Goal: Information Seeking & Learning: Learn about a topic

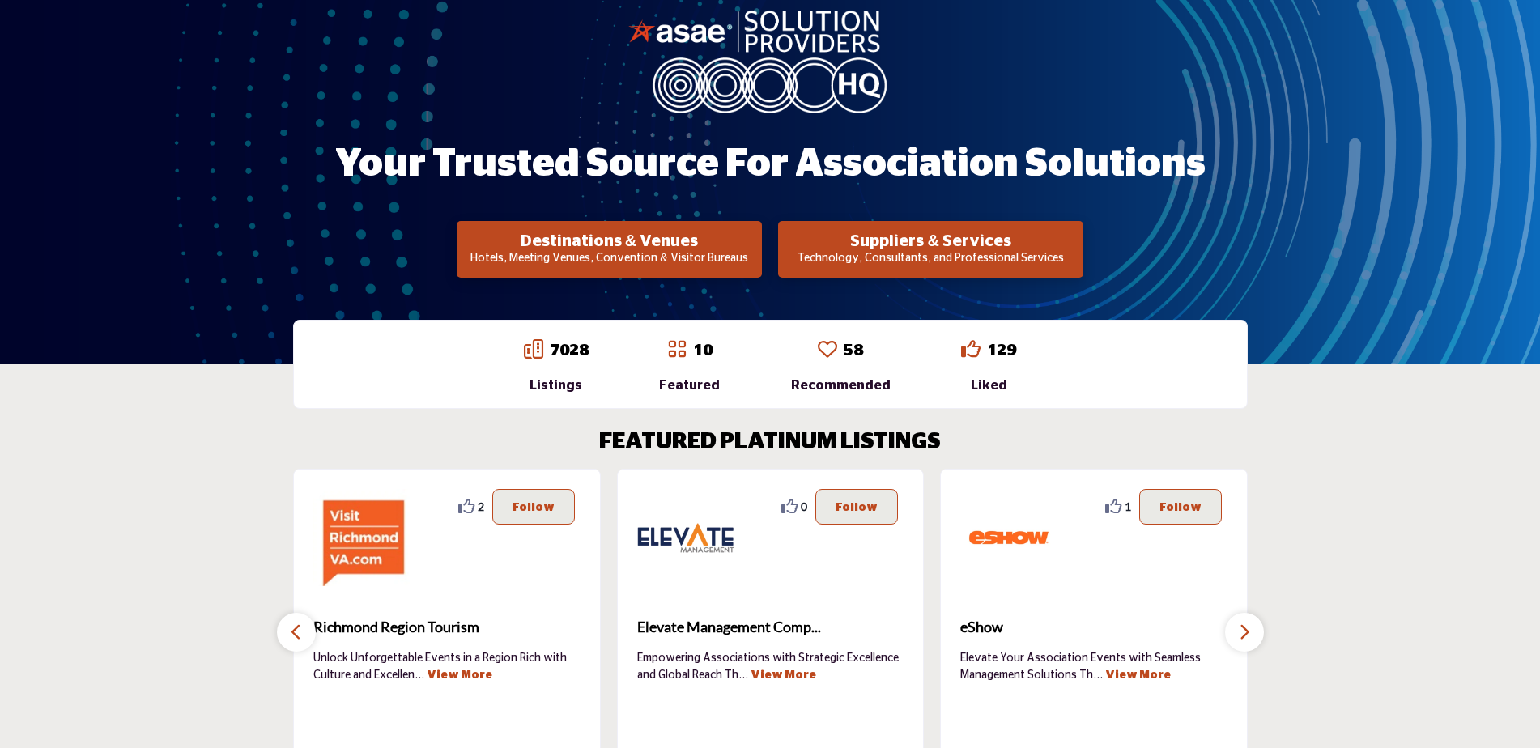
scroll to position [324, 0]
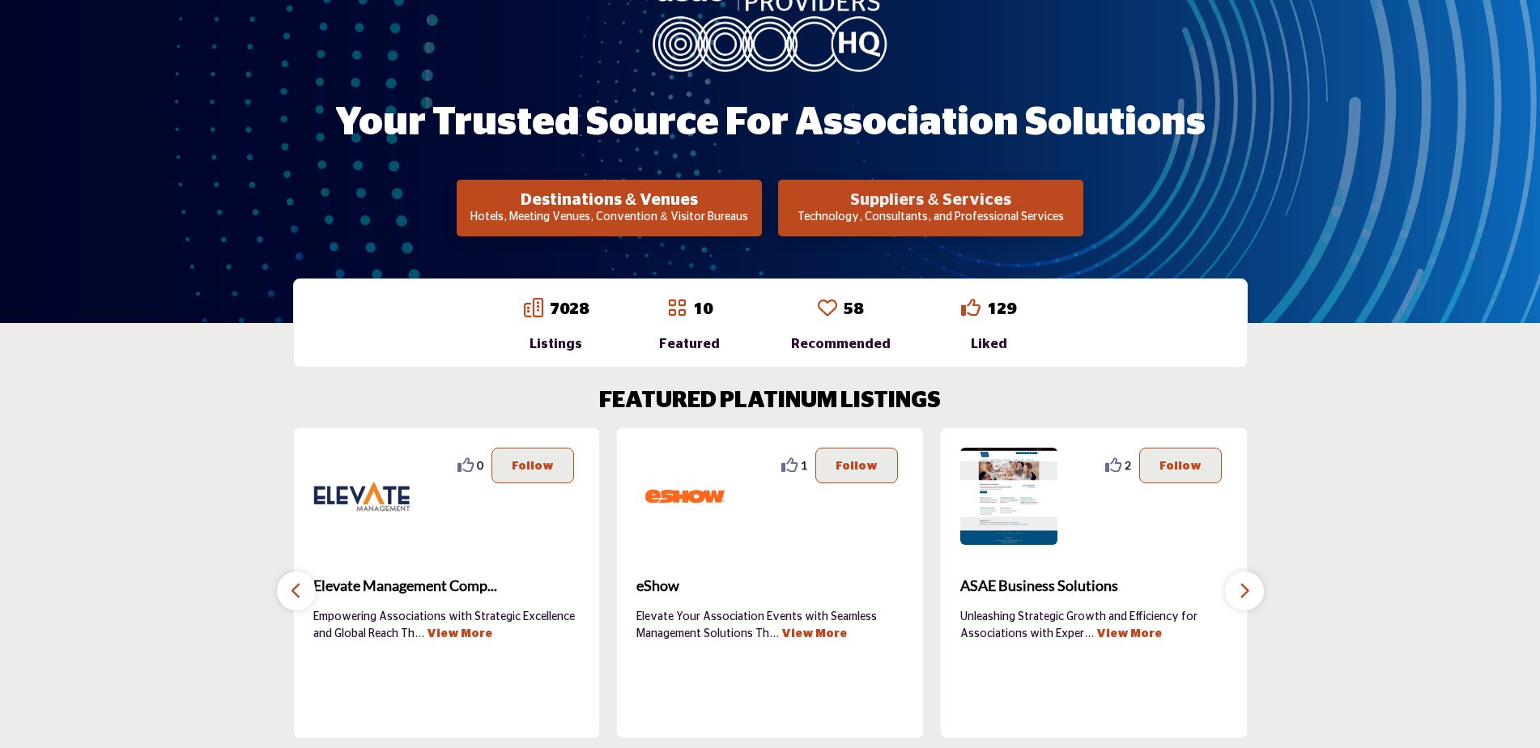
click at [971, 202] on h2 "Suppliers & Services" at bounding box center [930, 199] width 295 height 19
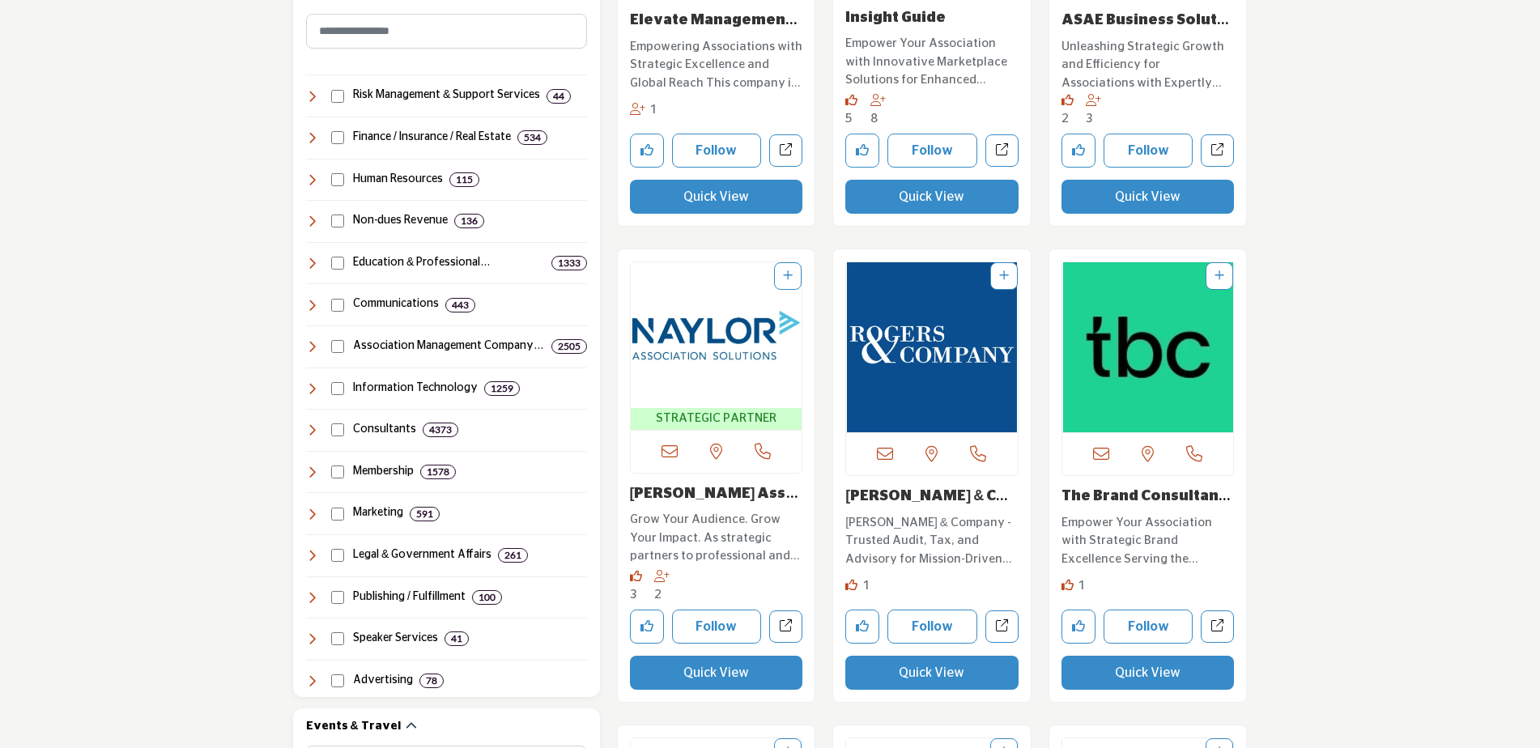
scroll to position [728, 0]
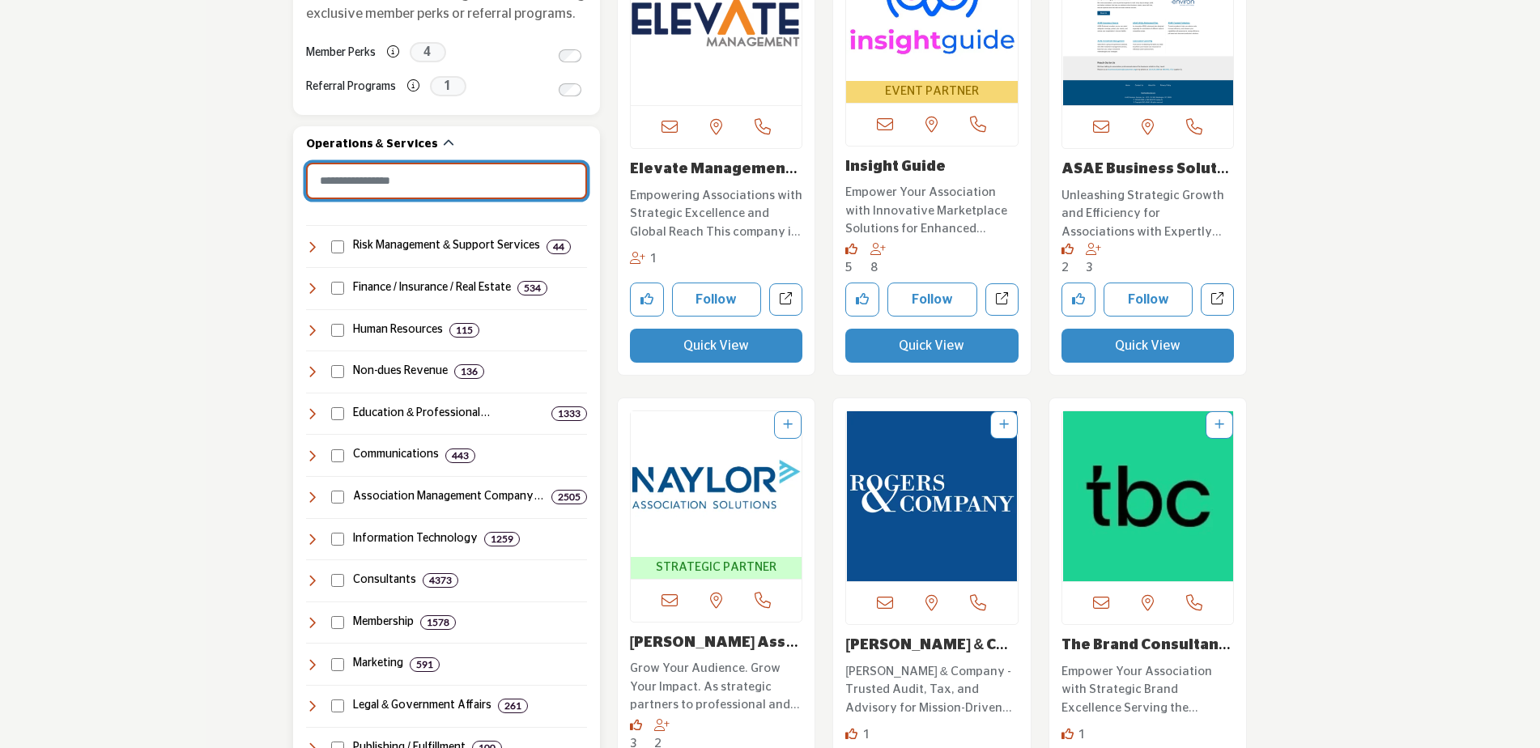
click at [398, 185] on input "Search Category" at bounding box center [446, 181] width 281 height 36
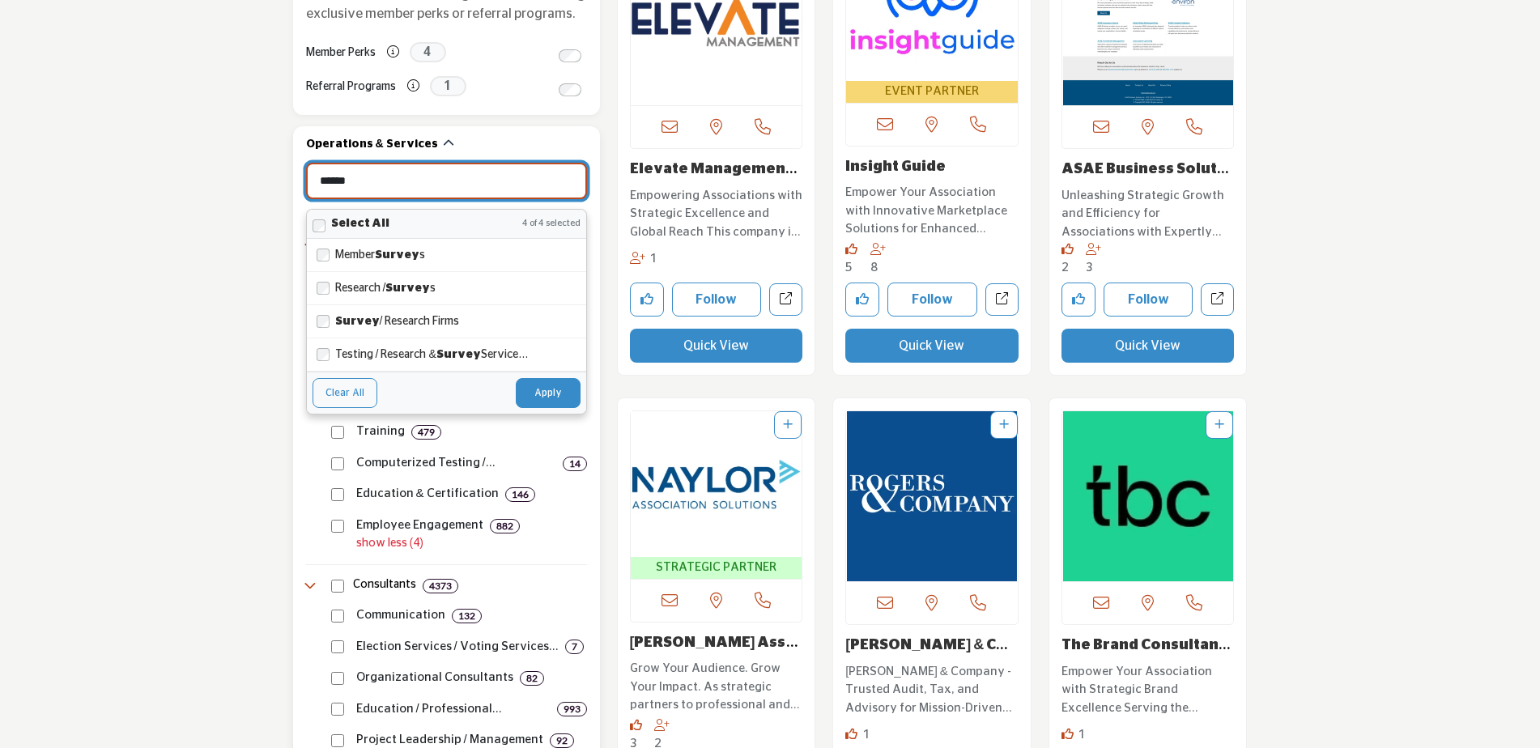
click at [546, 386] on button "Apply" at bounding box center [548, 392] width 65 height 29
type input "******"
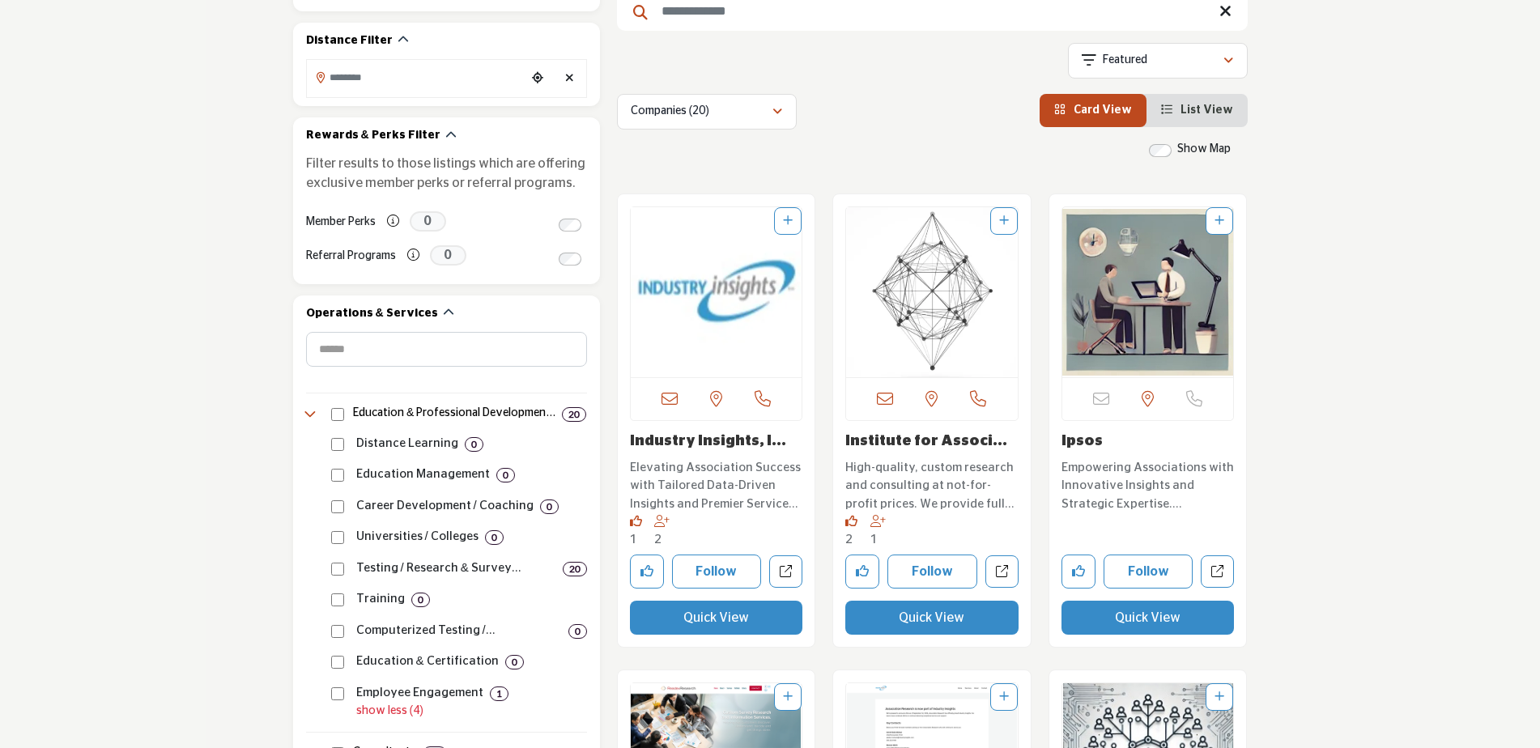
scroll to position [588, 0]
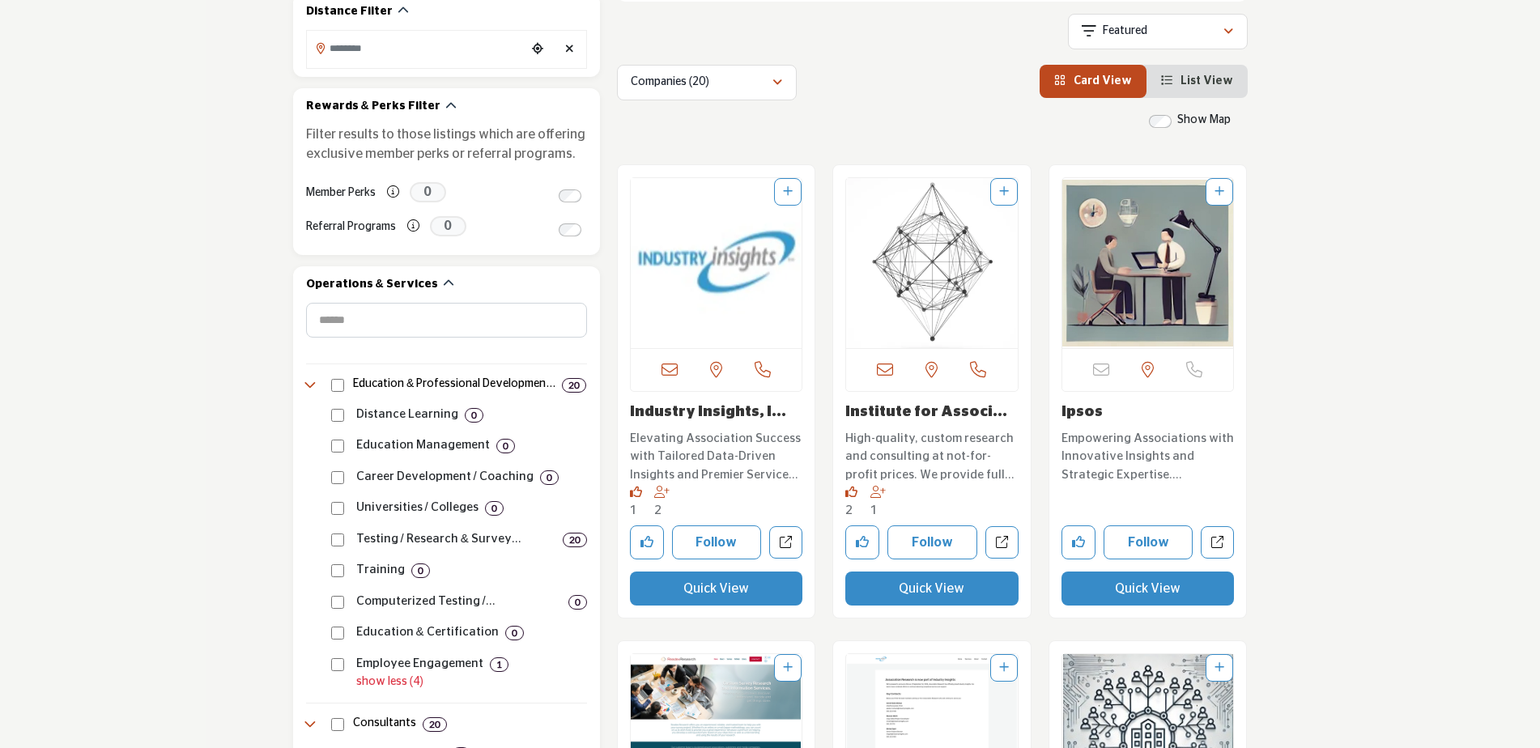
click at [708, 416] on link "Industry Insights, I..." at bounding box center [708, 412] width 156 height 15
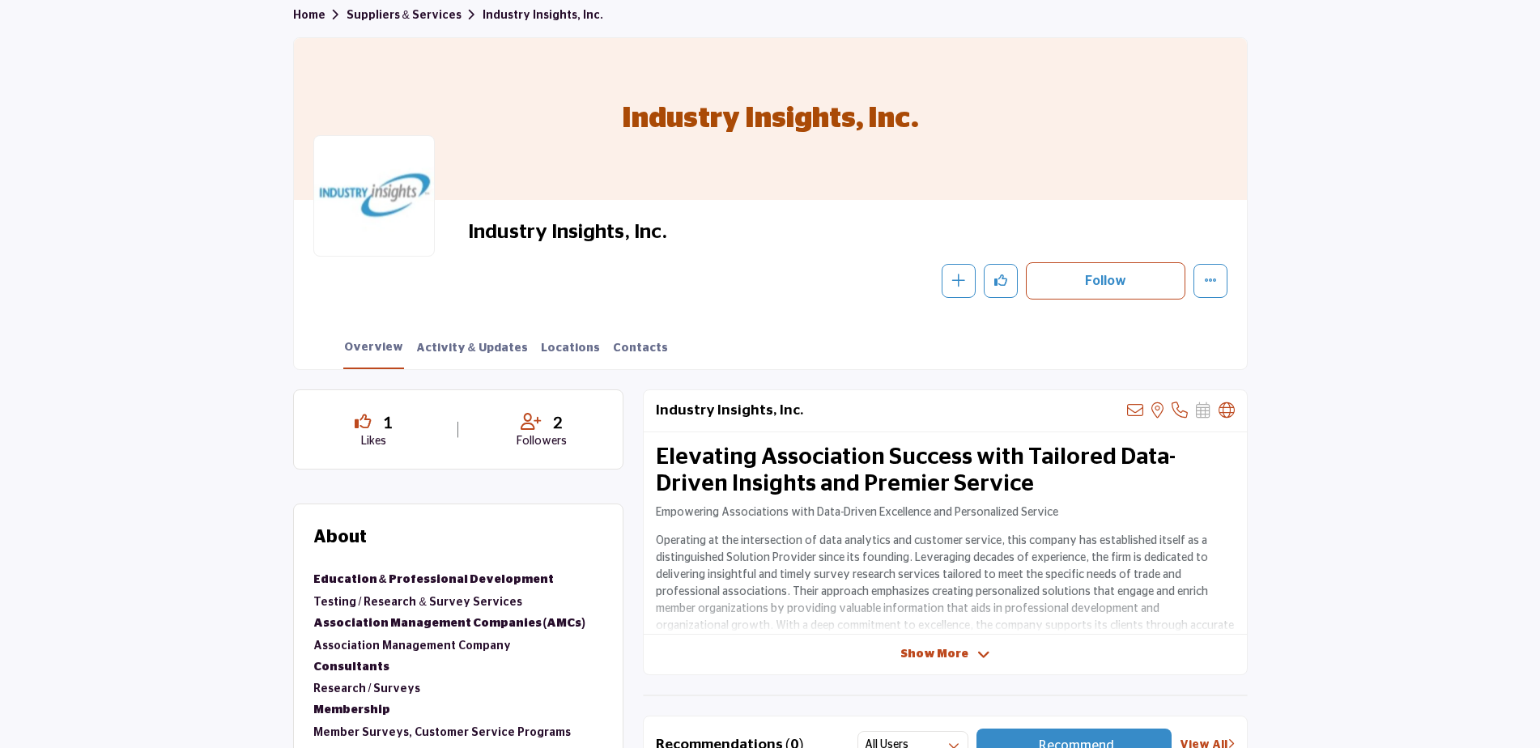
scroll to position [243, 0]
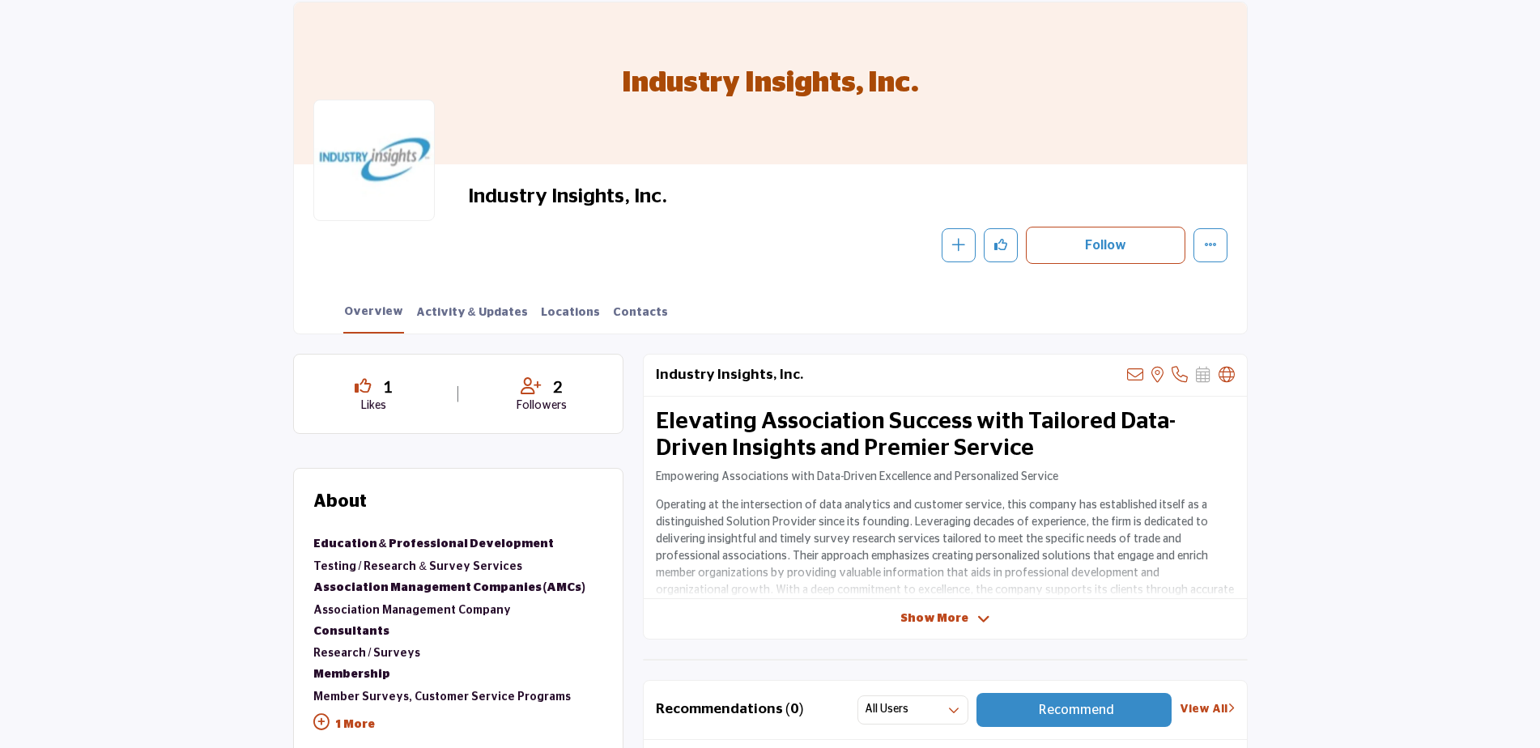
click at [925, 622] on span "Show More" at bounding box center [934, 618] width 68 height 17
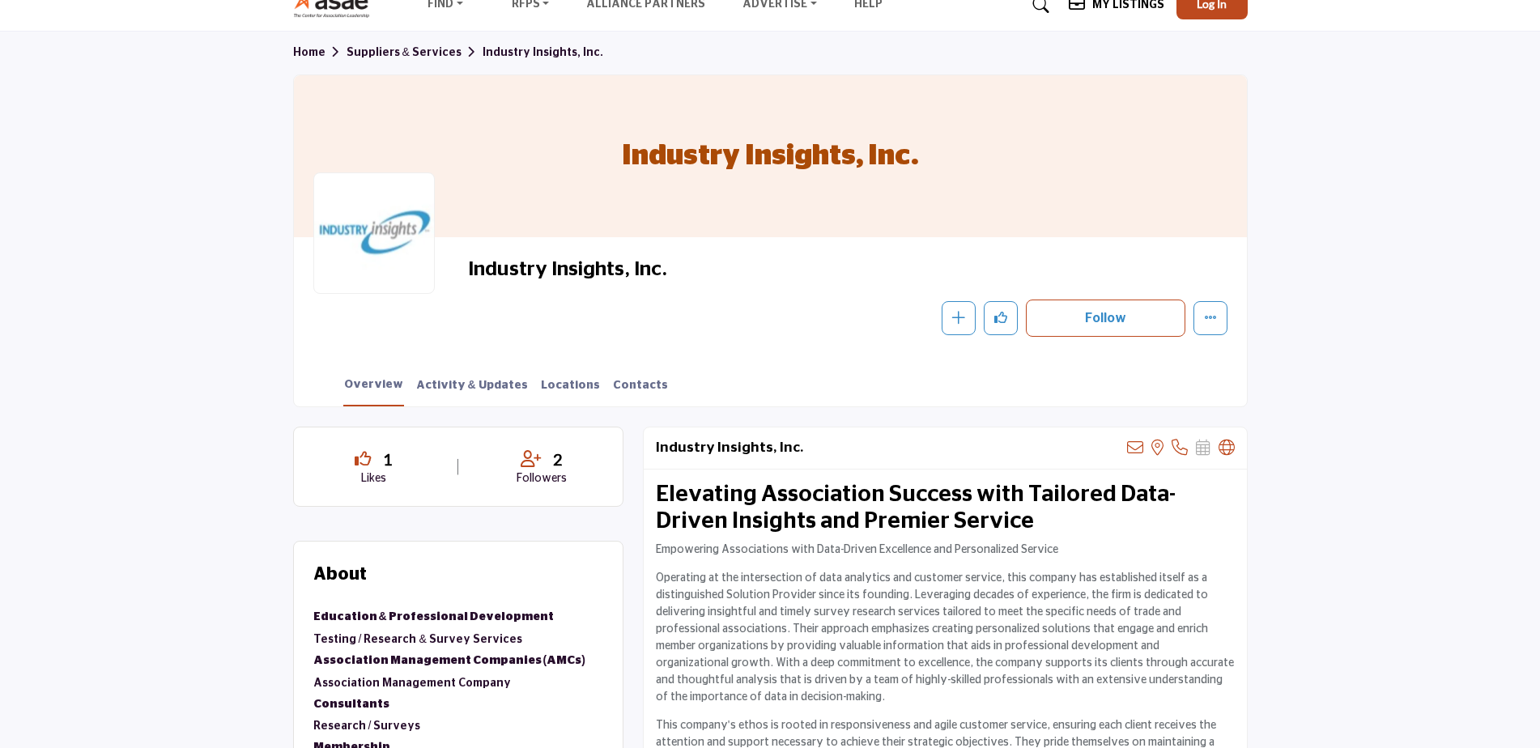
scroll to position [0, 0]
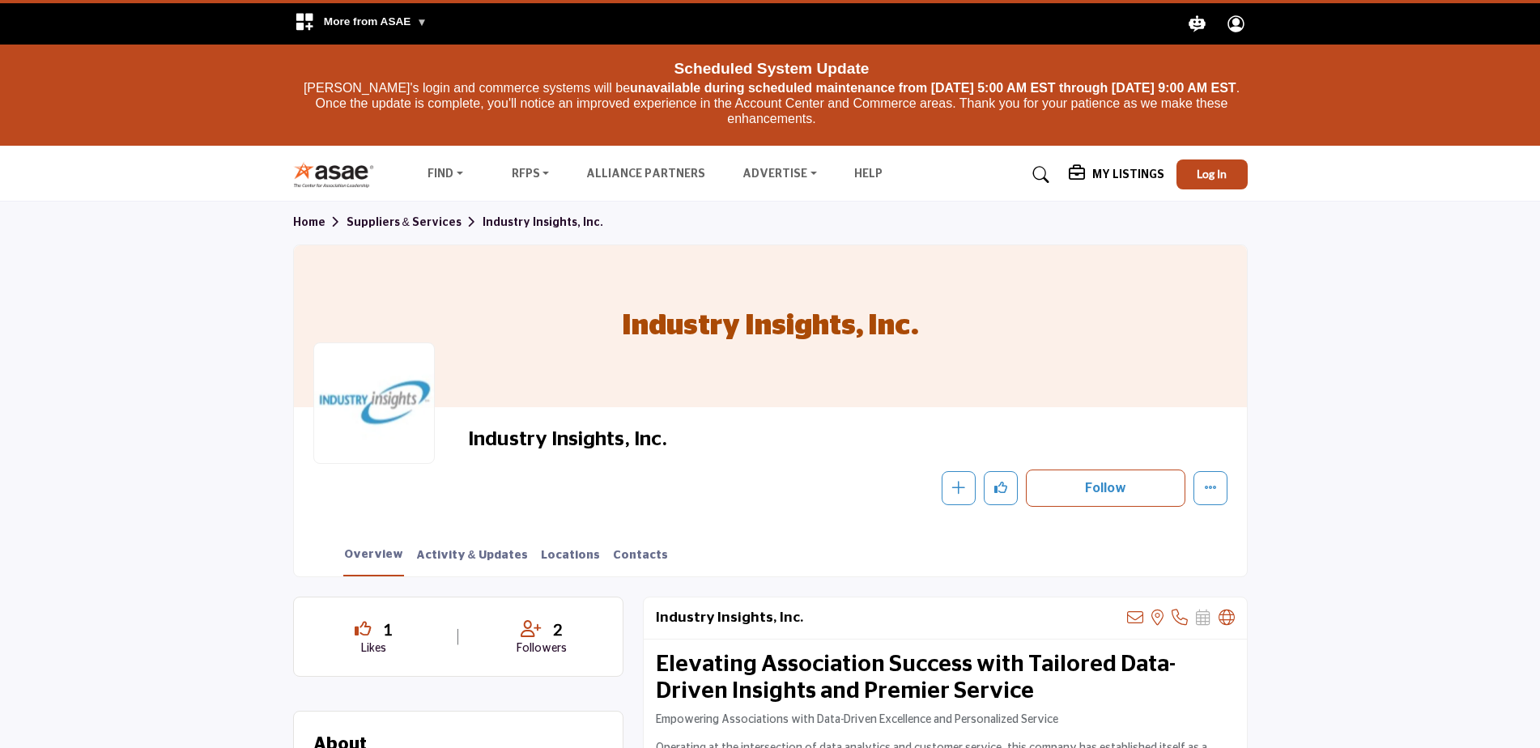
click at [409, 219] on link "Suppliers & Services" at bounding box center [414, 222] width 136 height 11
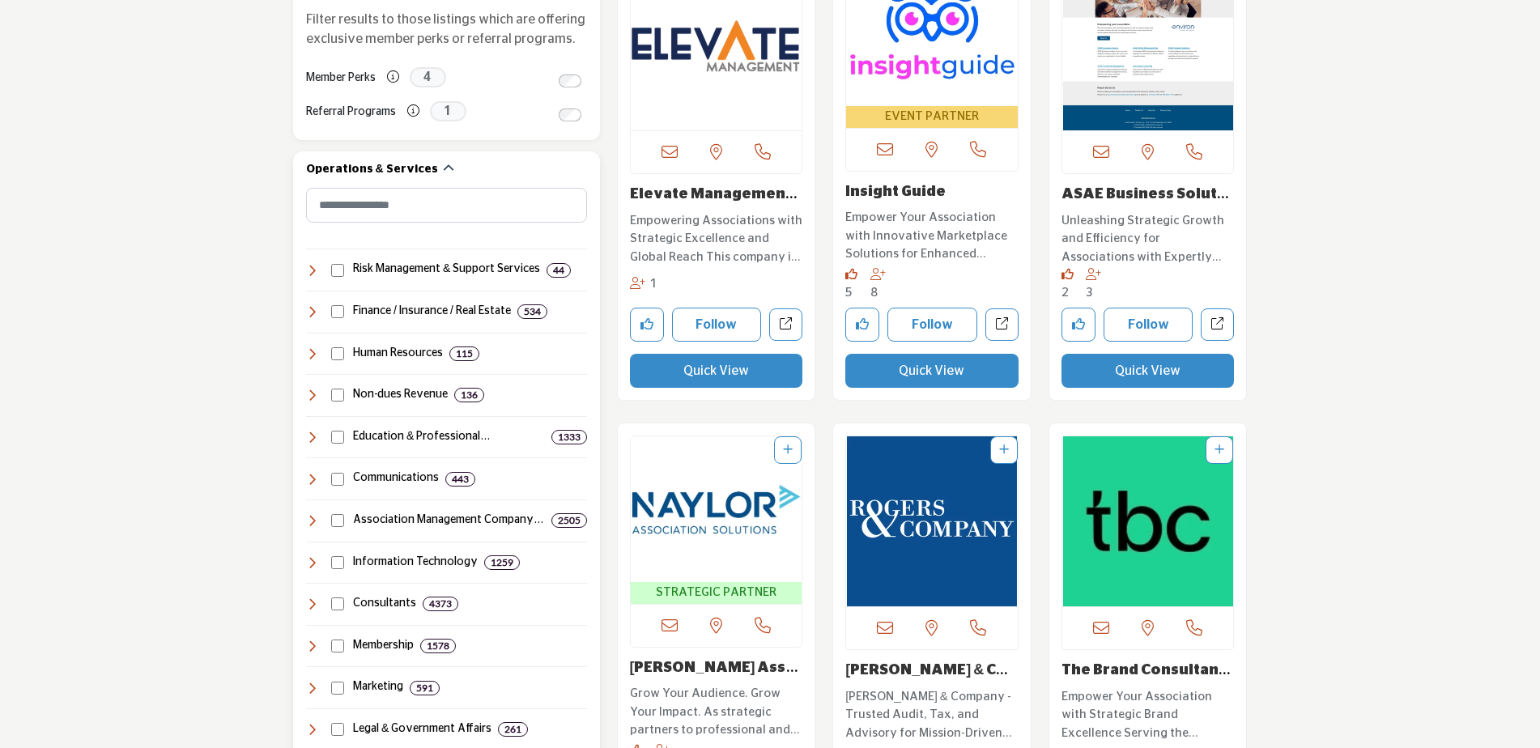
scroll to position [644, 0]
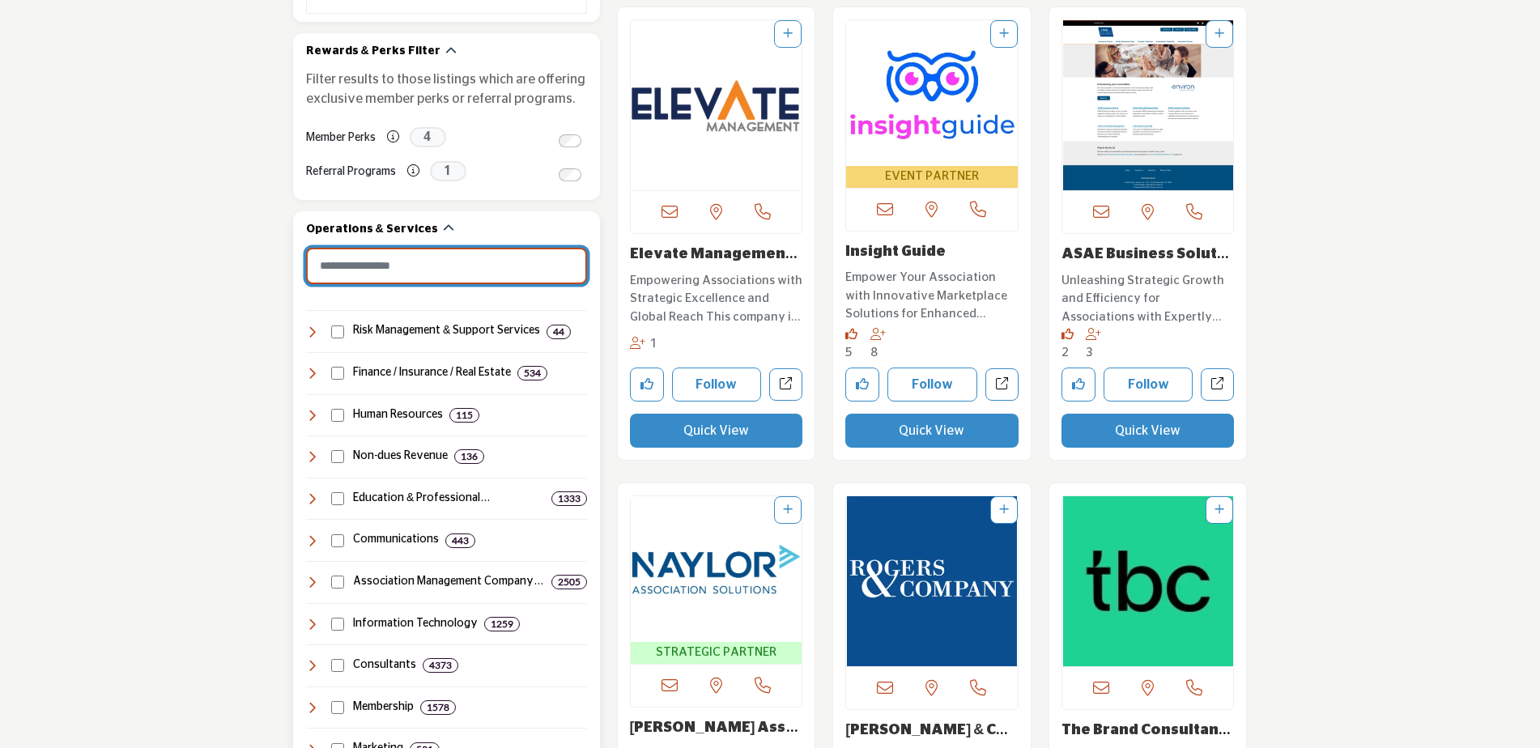
click at [414, 260] on input "Search Category" at bounding box center [446, 266] width 281 height 36
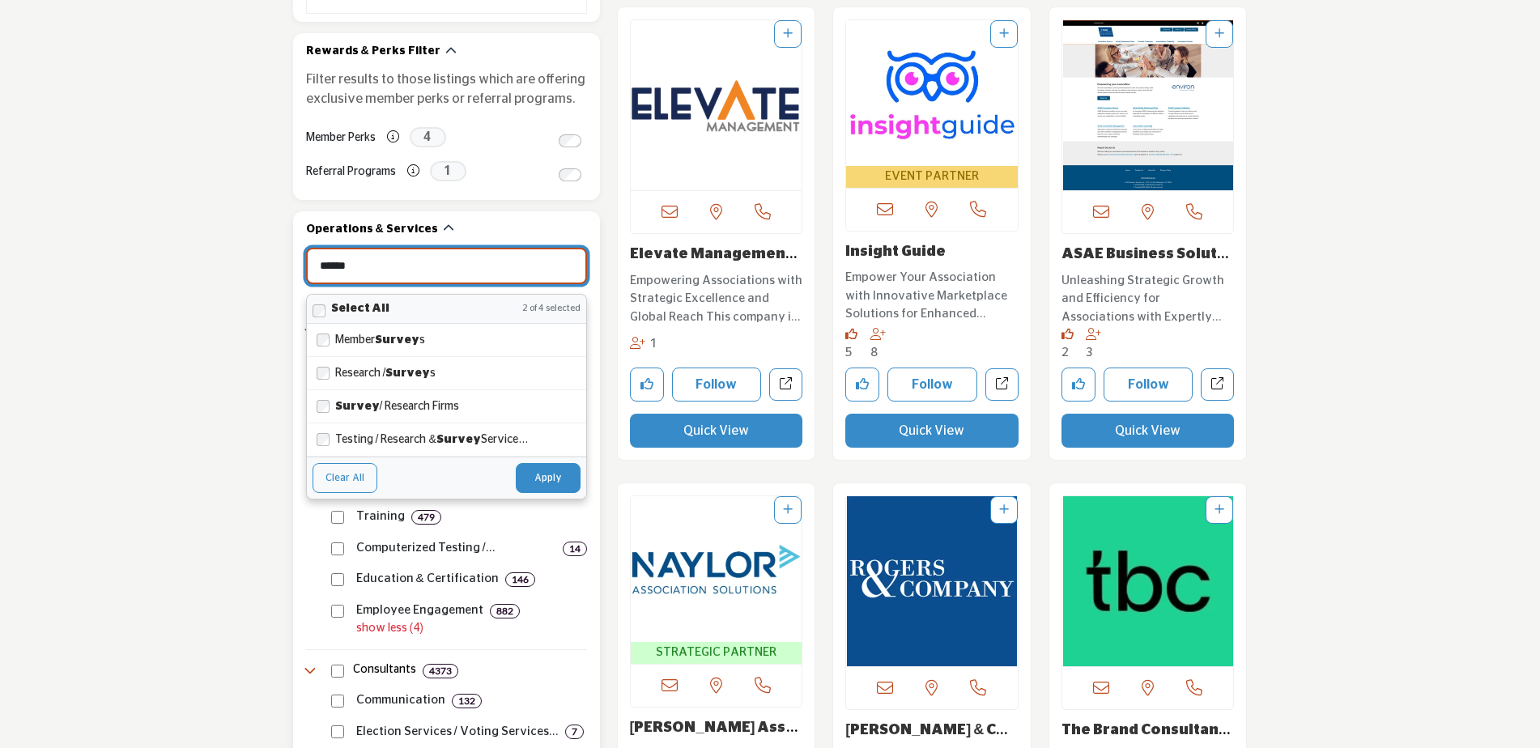
click at [549, 482] on button "Apply" at bounding box center [548, 477] width 65 height 29
type input "******"
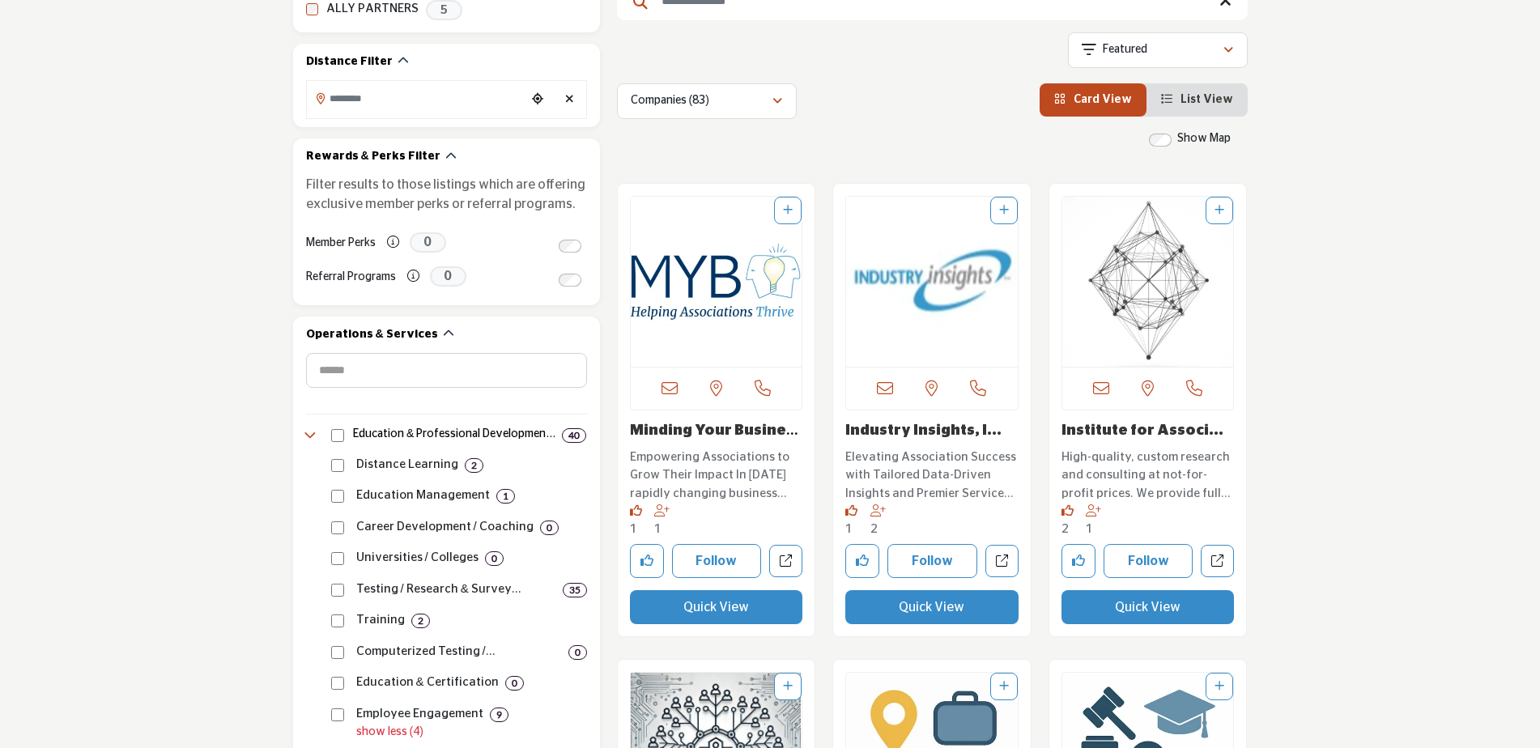
scroll to position [567, 0]
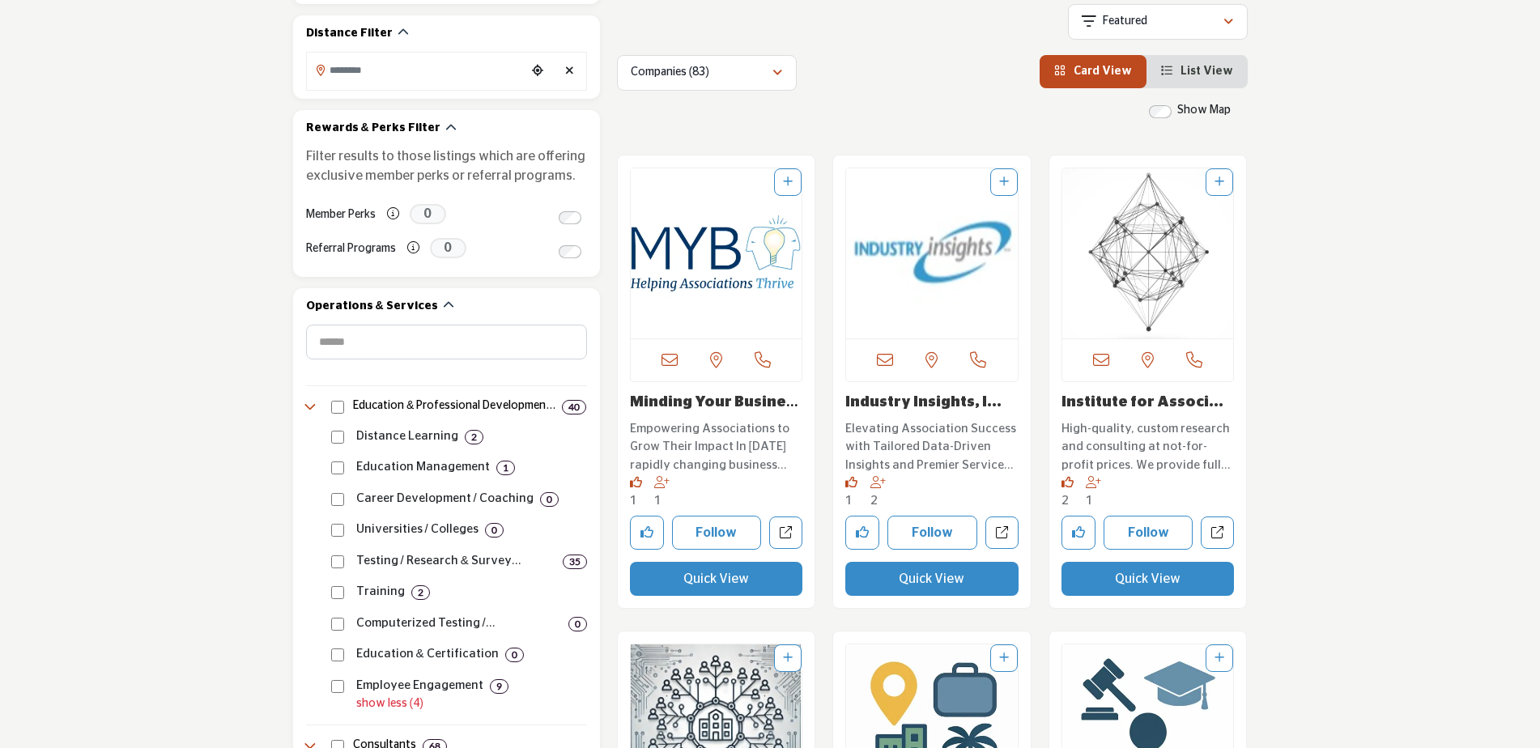
click at [1128, 404] on link "Institute for Associ..." at bounding box center [1142, 402] width 162 height 15
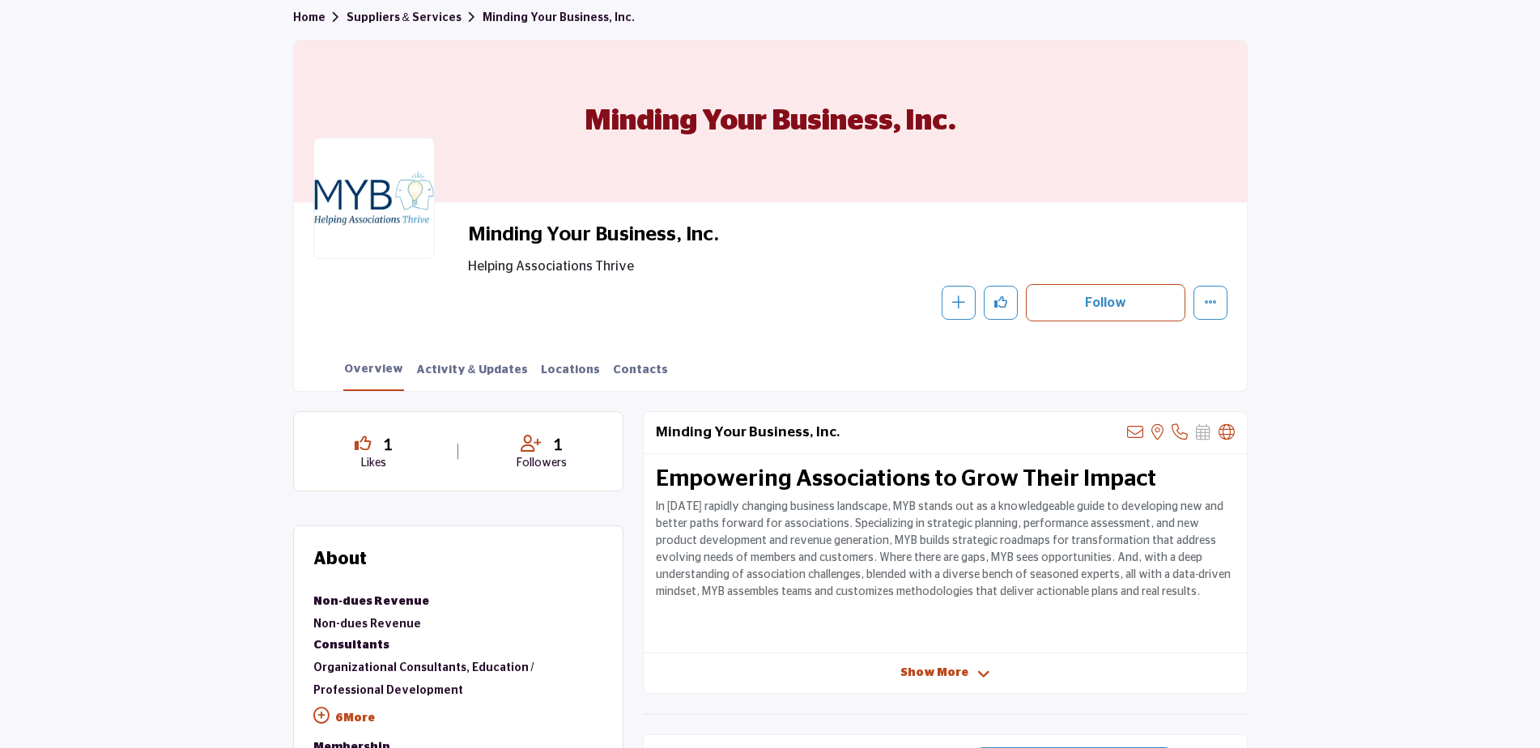
scroll to position [243, 0]
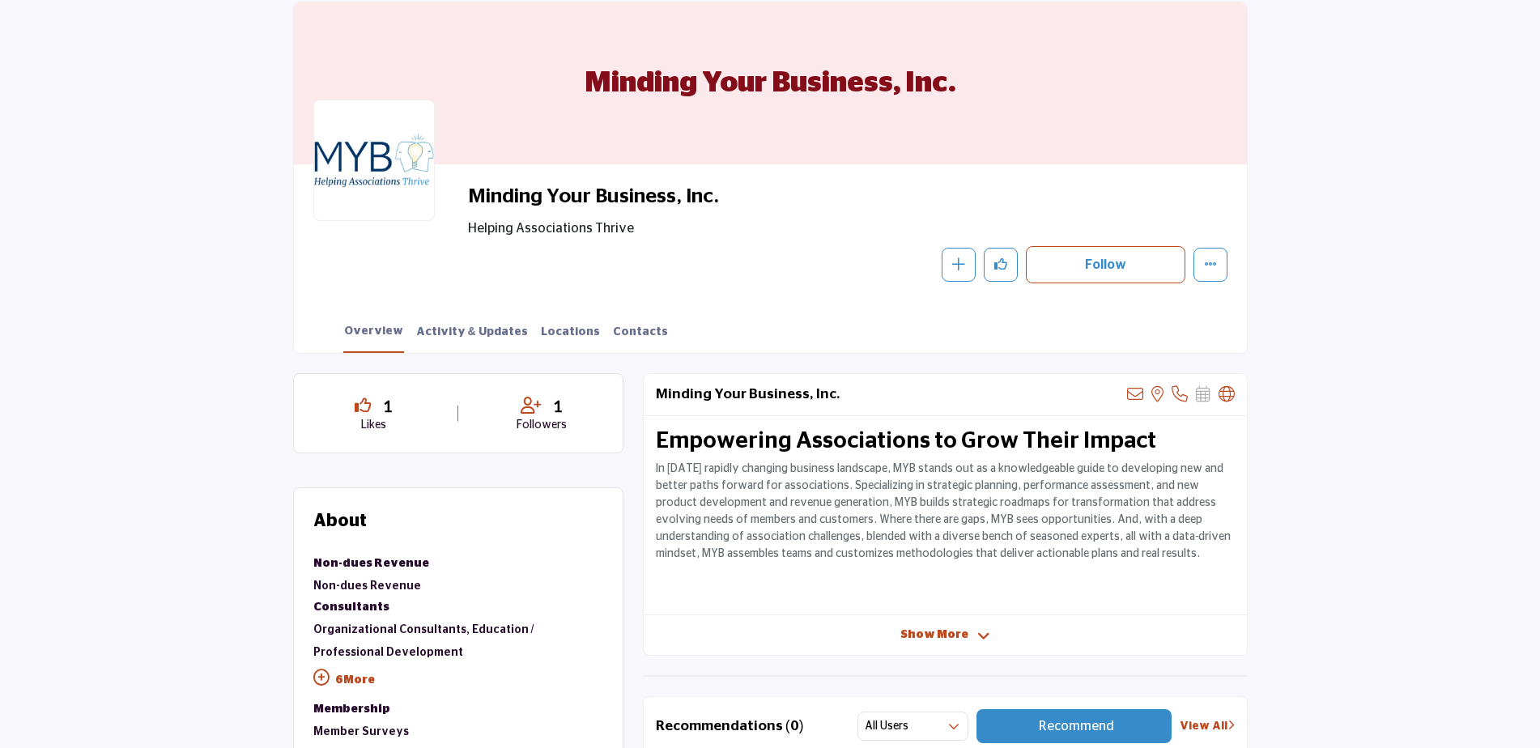
click at [938, 628] on span "Show More" at bounding box center [934, 635] width 68 height 17
click at [459, 321] on div "Overview Activity & Updates Locations Contacts" at bounding box center [790, 328] width 912 height 50
click at [457, 324] on link "Activity & Updates" at bounding box center [471, 338] width 113 height 28
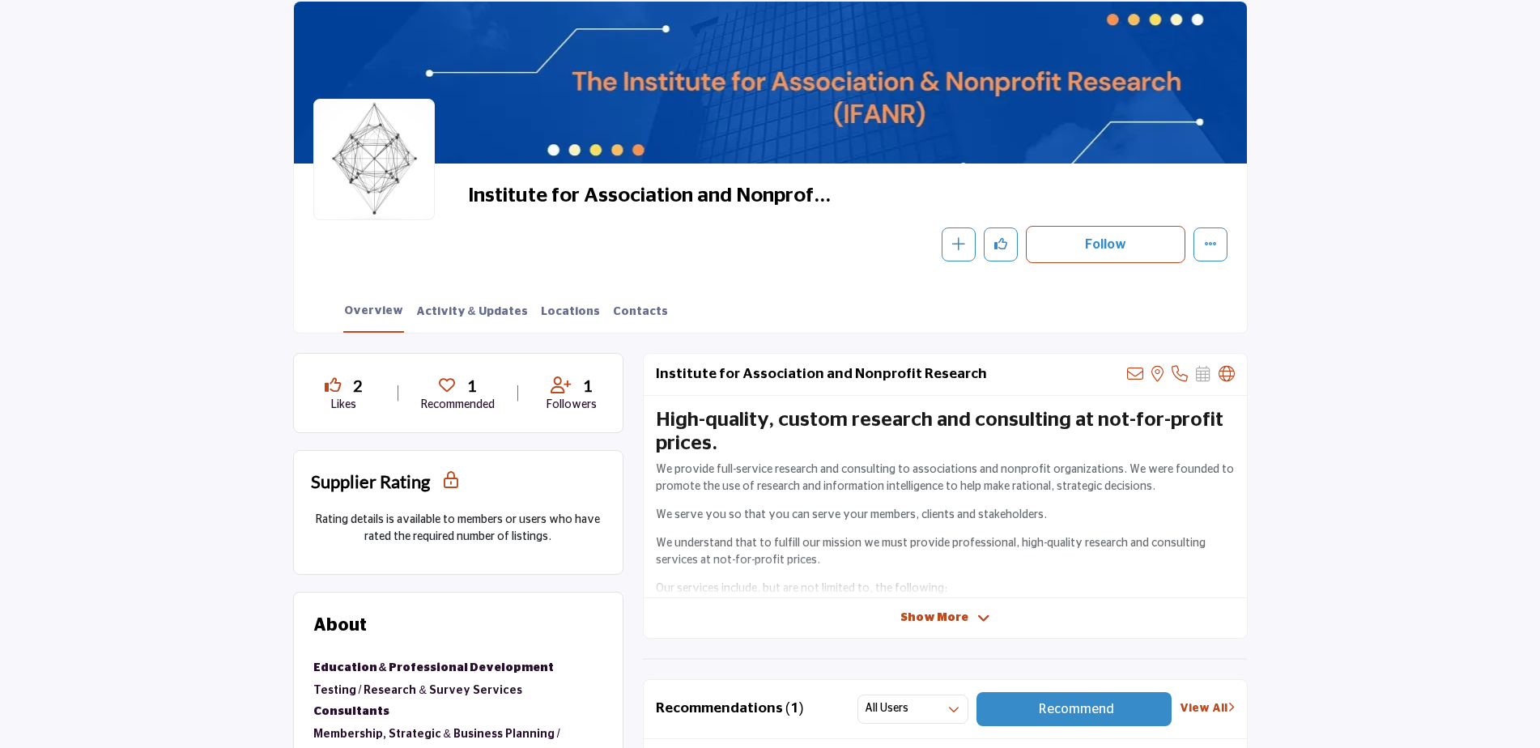
scroll to position [243, 0]
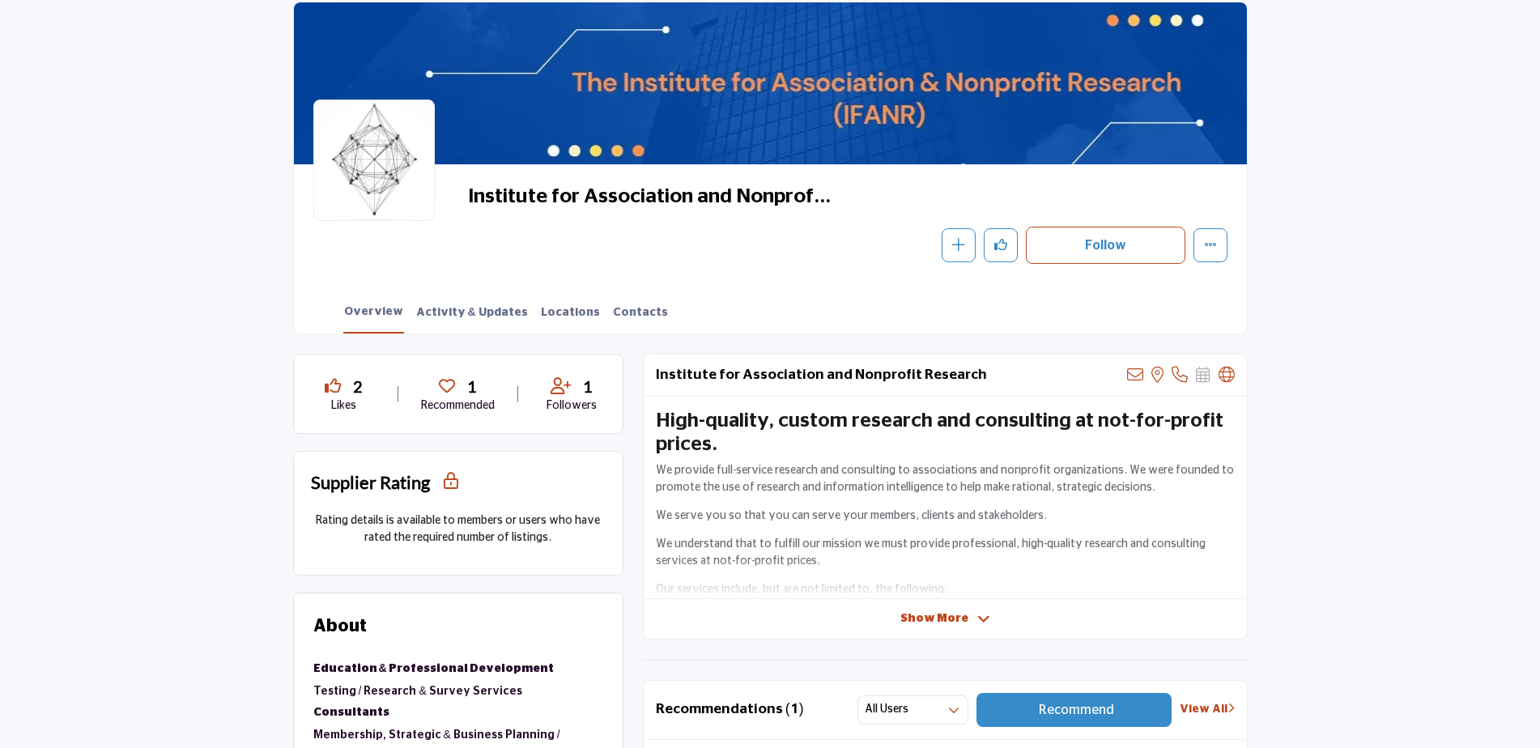
click at [936, 621] on span "Show More" at bounding box center [934, 618] width 68 height 17
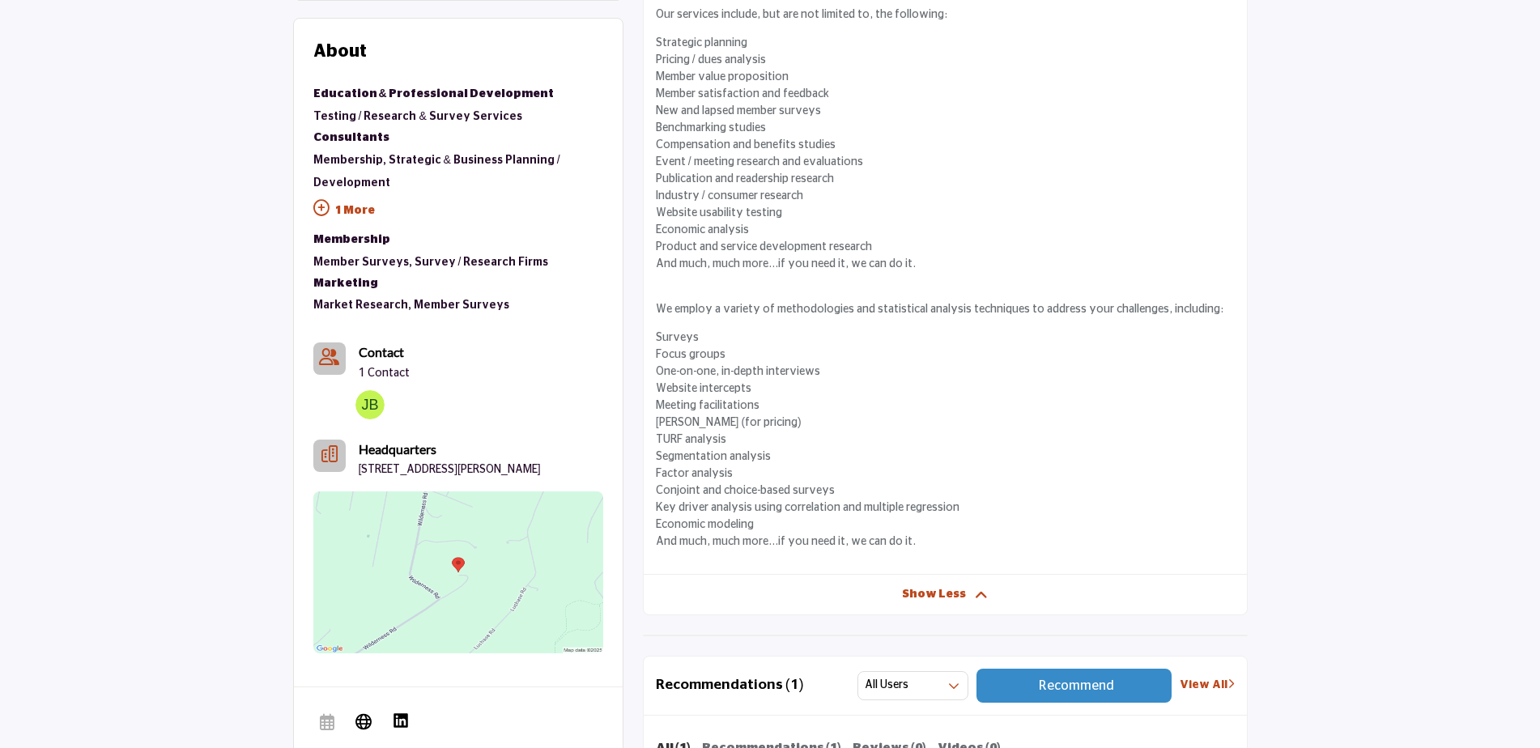
scroll to position [217, 0]
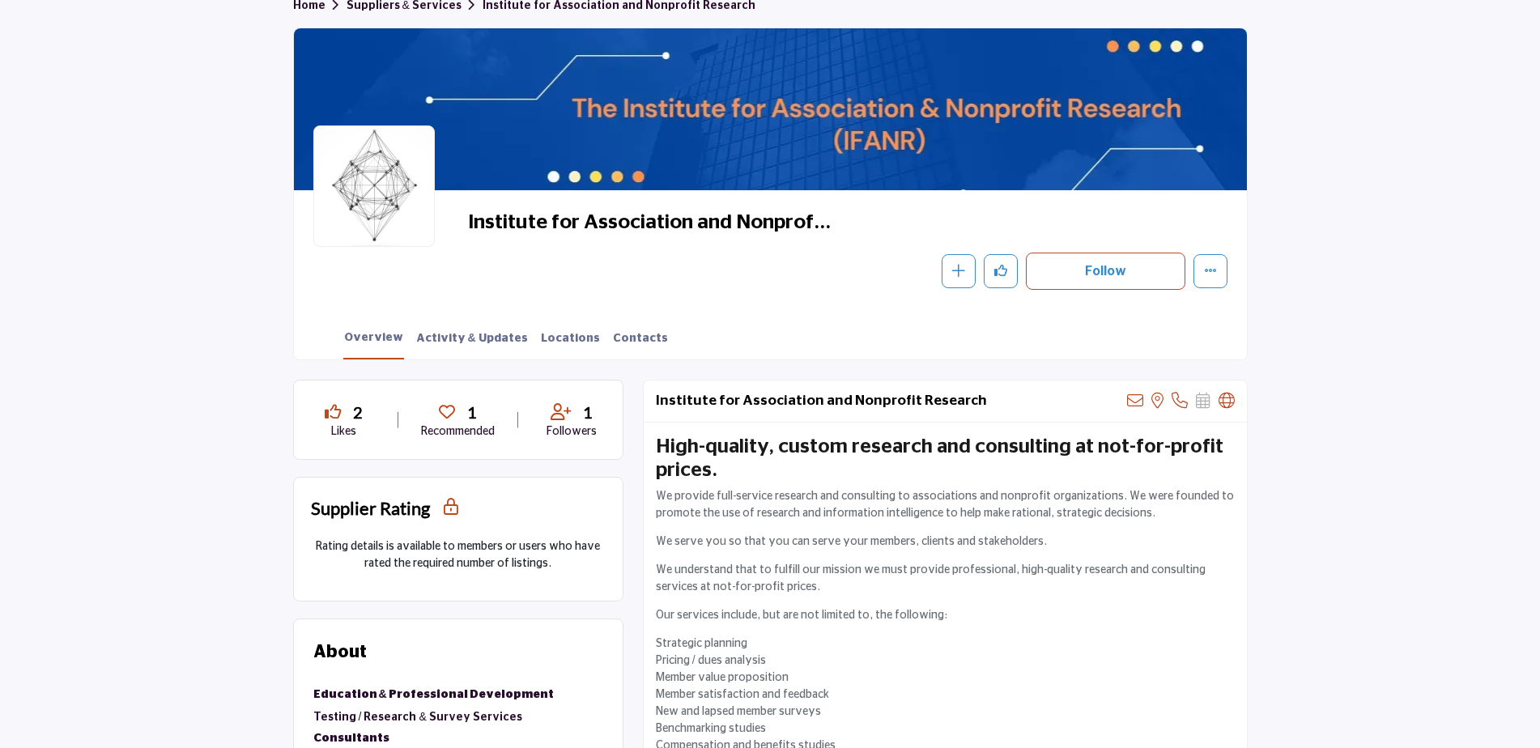
click at [138, 337] on section "Home Suppliers & Services Institute for Association and Nonprofit Research Inst…" at bounding box center [770, 173] width 1540 height 376
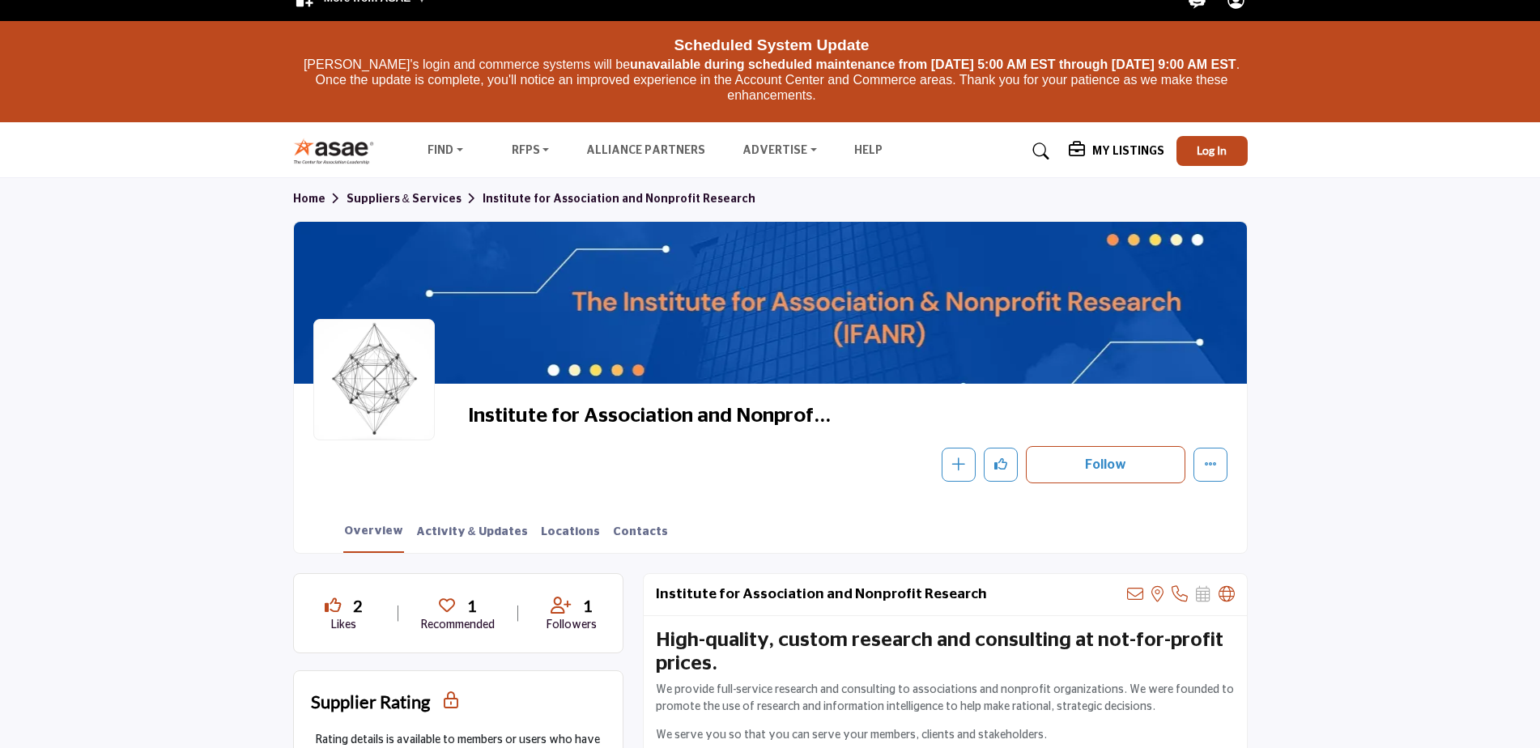
scroll to position [0, 0]
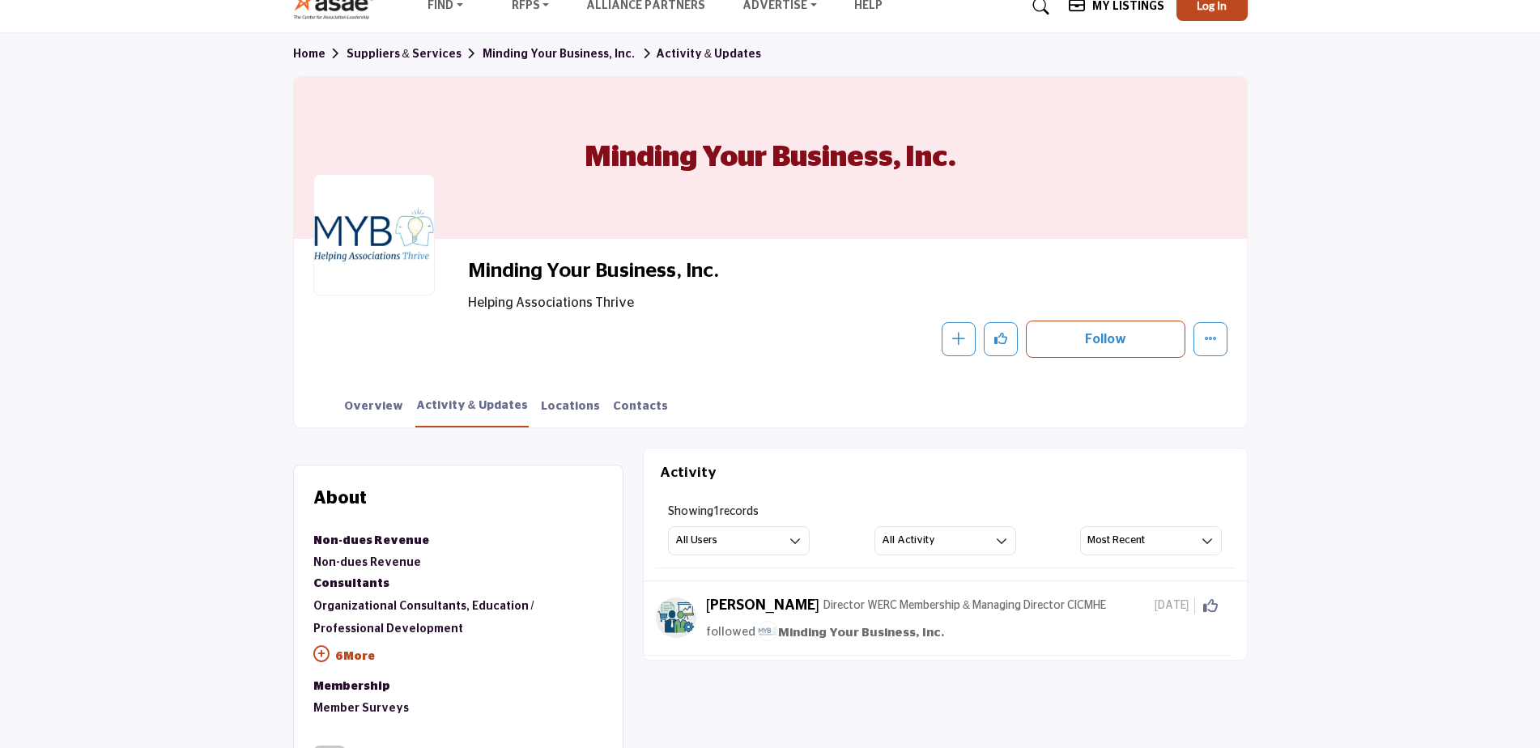
scroll to position [243, 0]
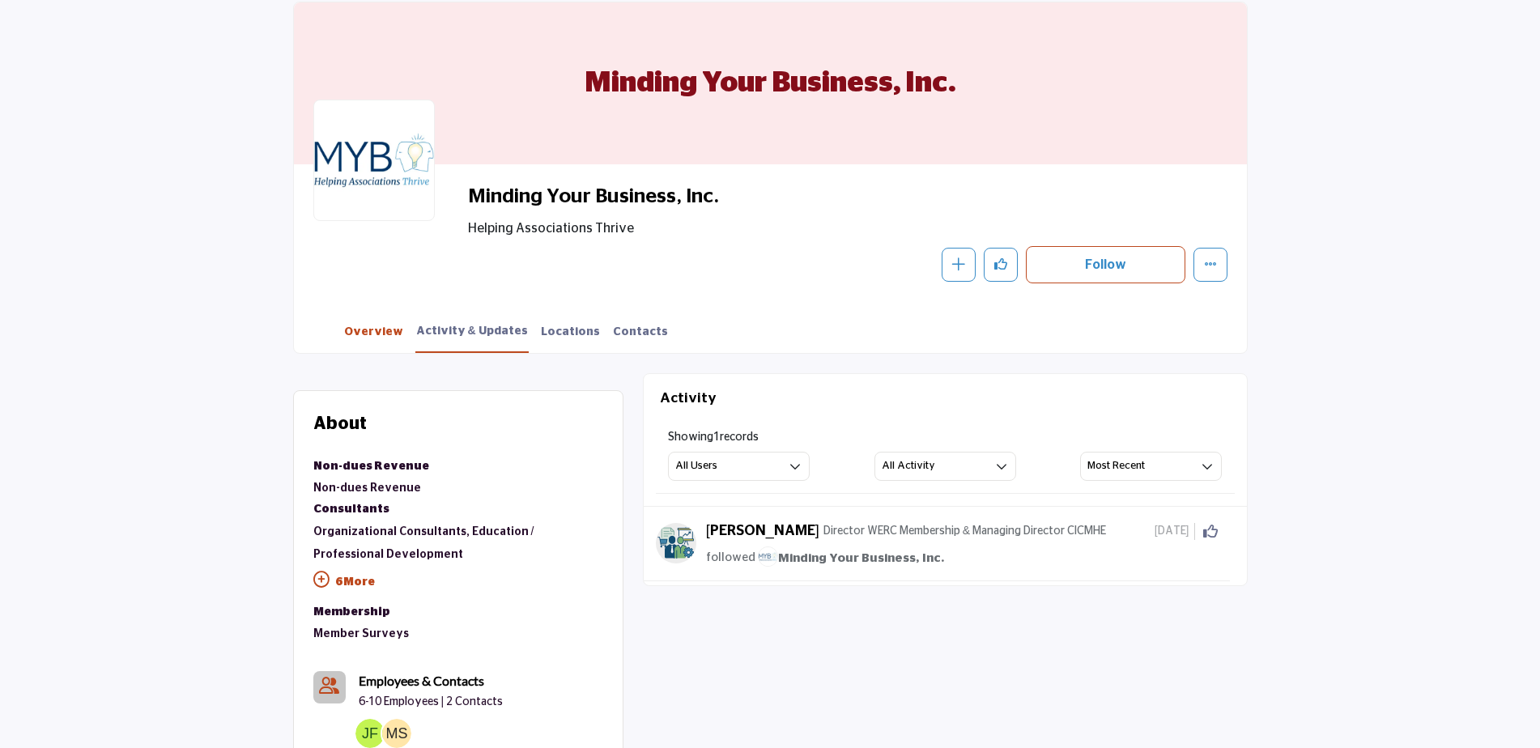
click at [344, 333] on link "Overview" at bounding box center [373, 338] width 61 height 28
